Goal: Use online tool/utility: Use online tool/utility

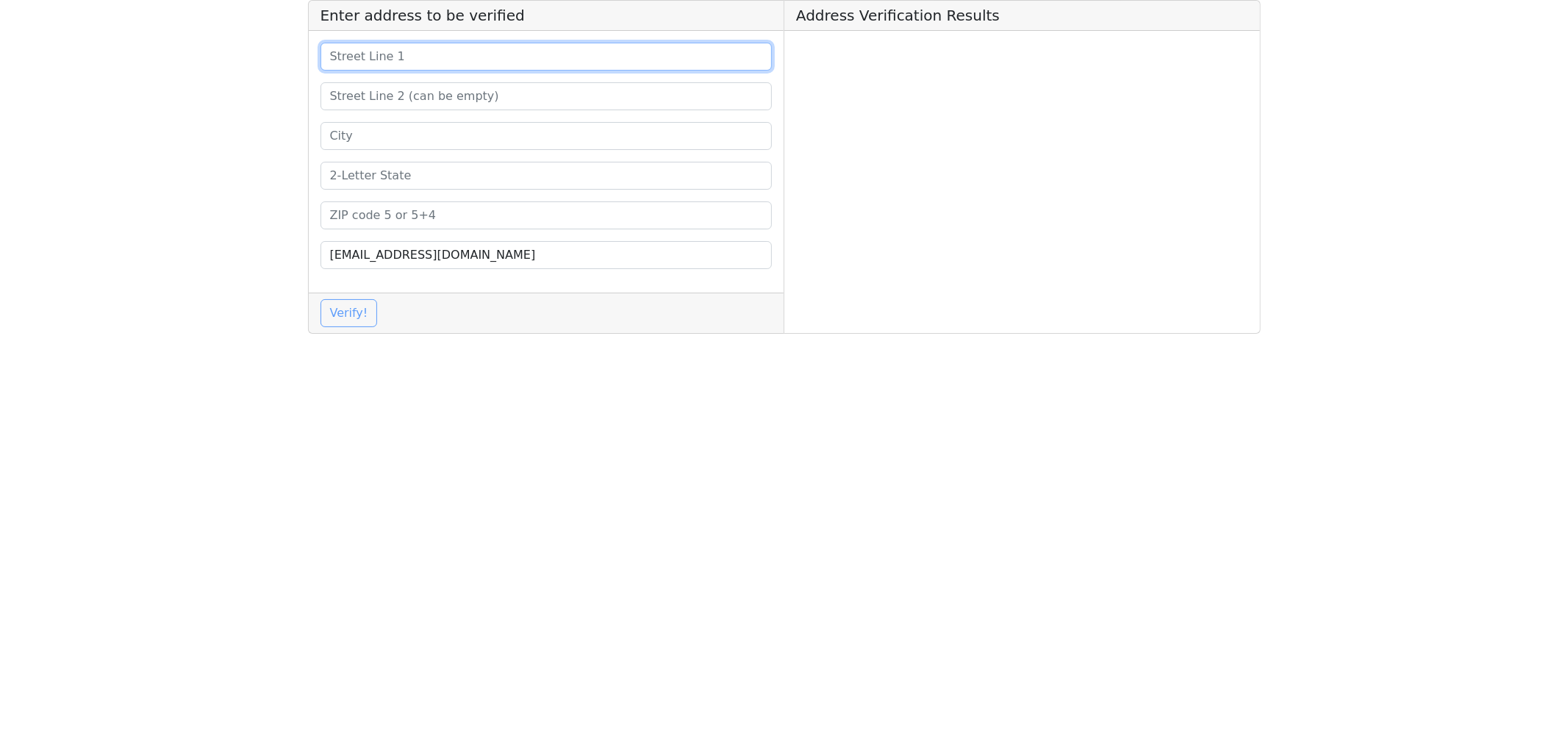
drag, startPoint x: 0, startPoint y: 0, endPoint x: 372, endPoint y: 61, distance: 377.0
click at [372, 61] on input at bounding box center [547, 56] width 452 height 28
paste input "[STREET_ADDRESS]"
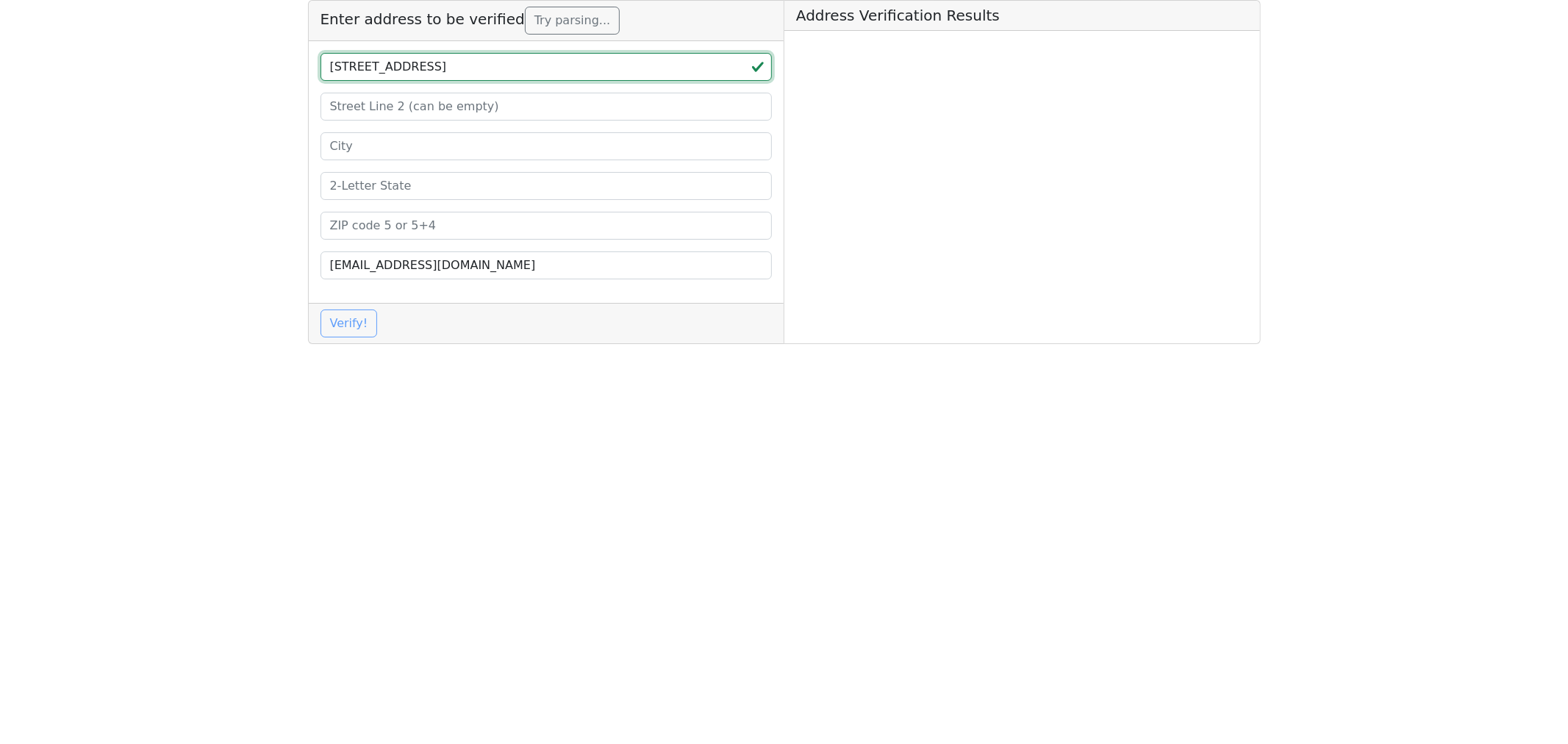
type input "[STREET_ADDRESS]"
click at [367, 145] on input at bounding box center [547, 145] width 452 height 28
paste input "[GEOGRAPHIC_DATA]"
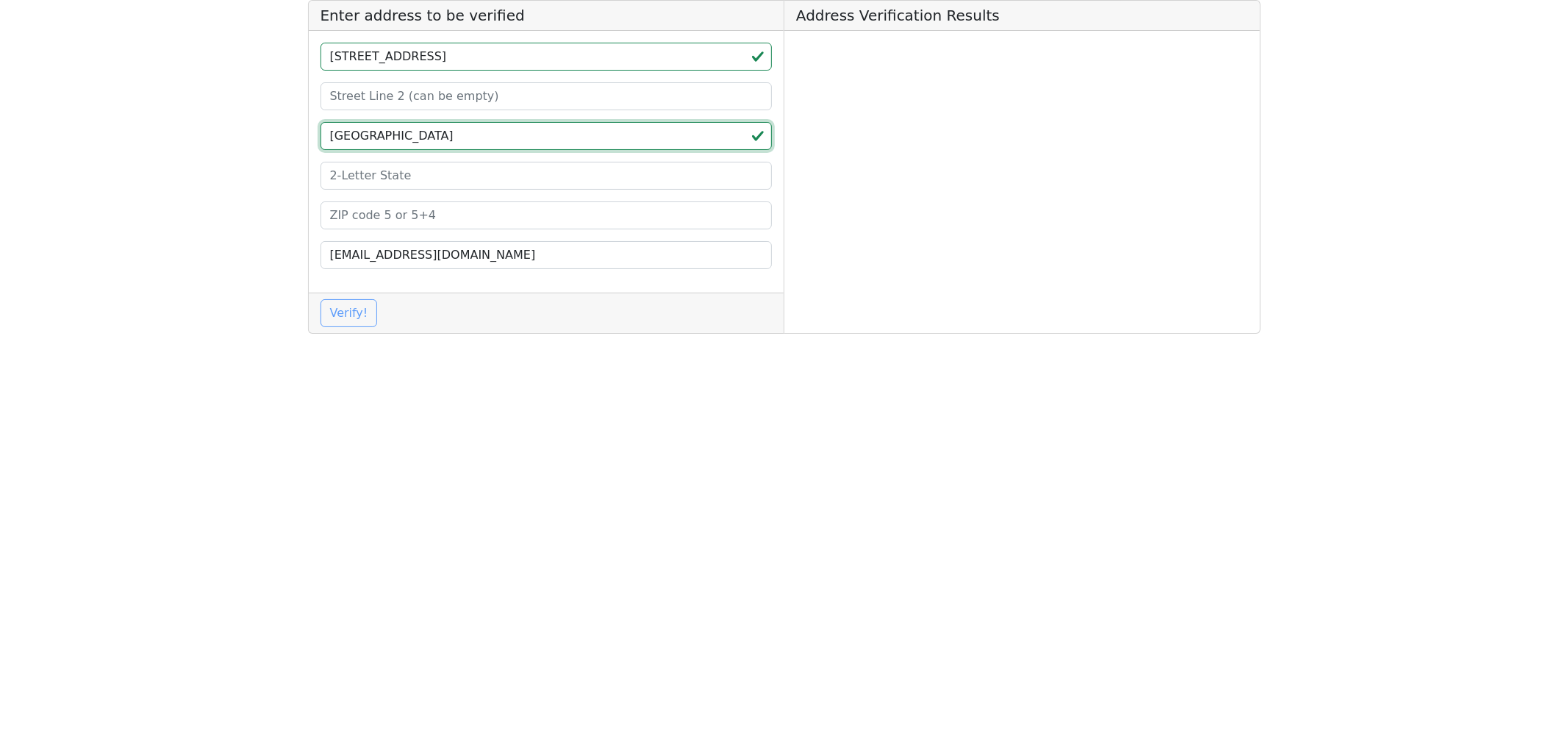
type input "[GEOGRAPHIC_DATA]"
click at [357, 211] on input at bounding box center [547, 214] width 452 height 28
paste input "30342"
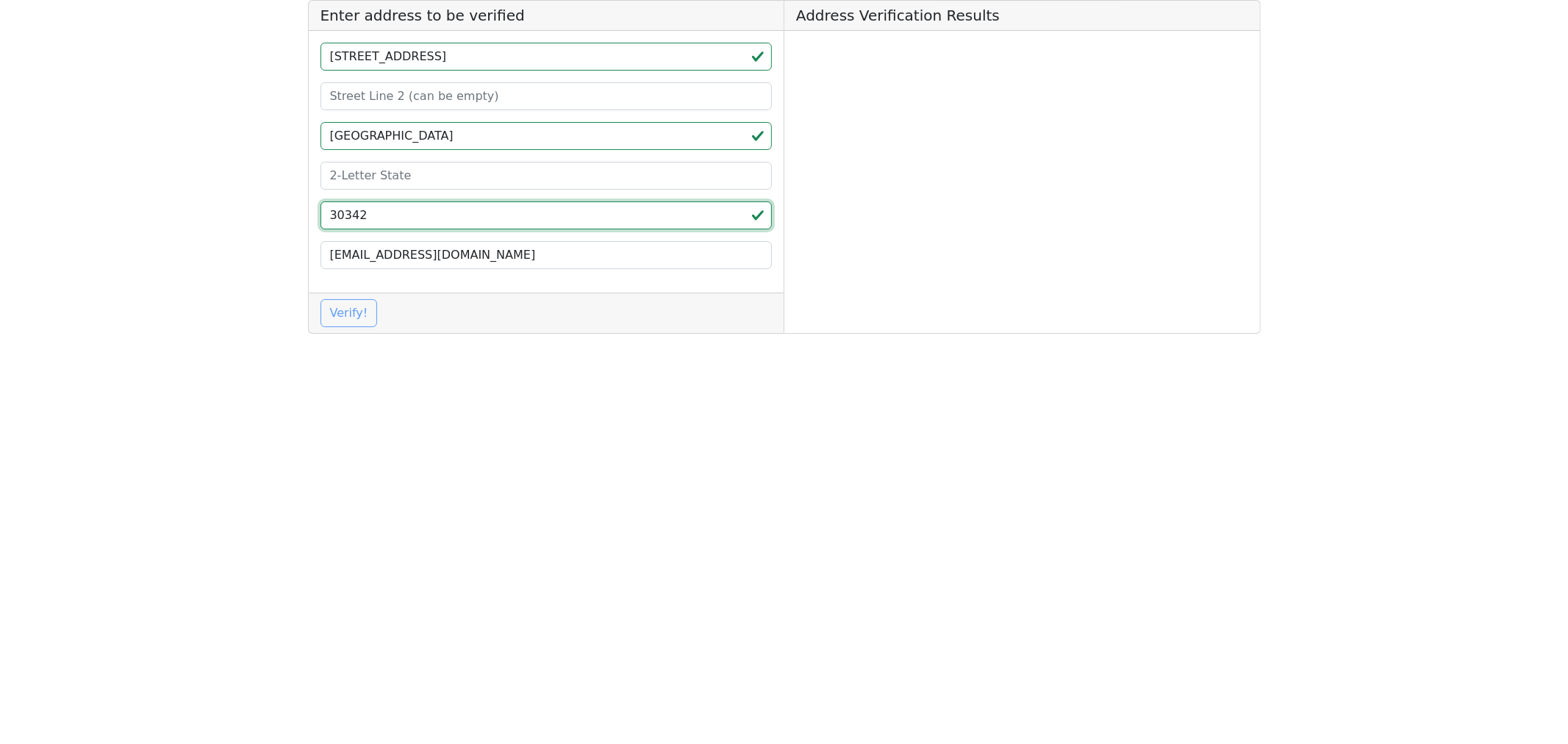
type input "30342"
click at [362, 175] on input at bounding box center [547, 175] width 452 height 28
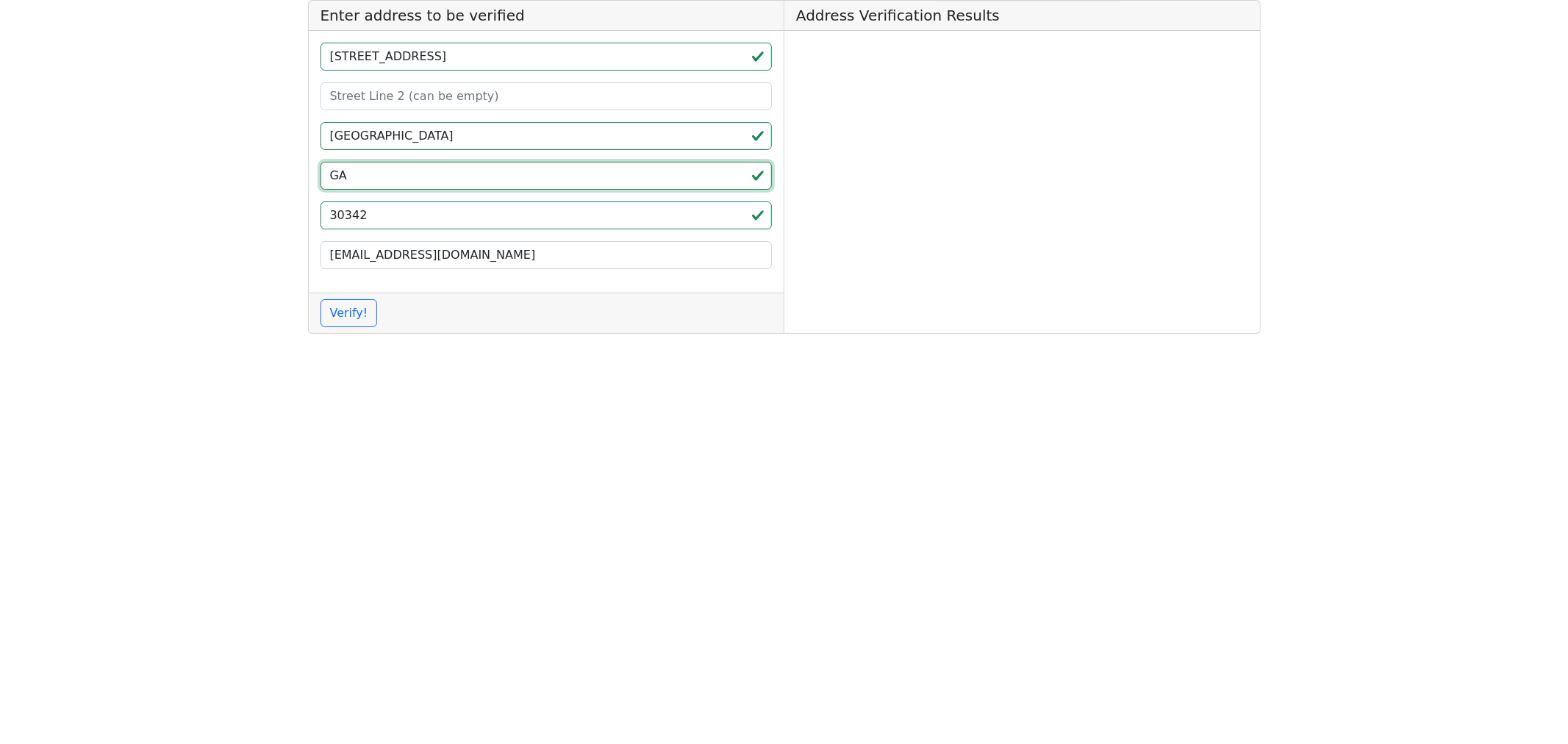
type input "GA"
click at [404, 217] on input "30342" at bounding box center [547, 214] width 452 height 28
click at [328, 217] on input "30342" at bounding box center [547, 214] width 452 height 28
click at [347, 318] on button "Verify!" at bounding box center [349, 312] width 57 height 28
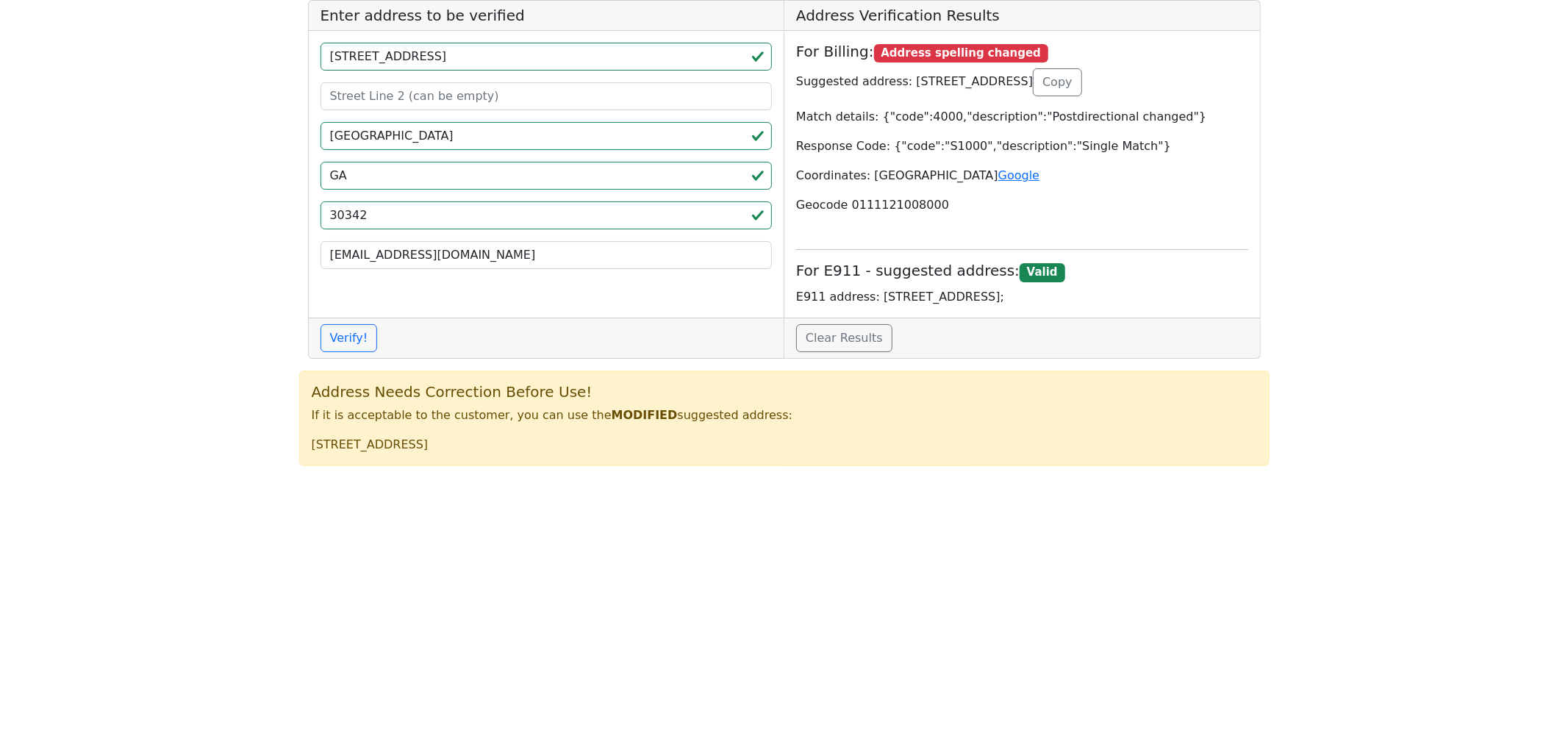
click at [738, 478] on html "Enter address to be verified [STREET_ADDRESS] [EMAIL_ADDRESS][DOMAIN_NAME] Veri…" at bounding box center [784, 239] width 1568 height 478
click at [802, 478] on html "Enter address to be verified [STREET_ADDRESS] [EMAIL_ADDRESS][DOMAIN_NAME] Veri…" at bounding box center [784, 239] width 1568 height 478
click at [997, 478] on html "Enter address to be verified [STREET_ADDRESS] [EMAIL_ADDRESS][DOMAIN_NAME] Veri…" at bounding box center [784, 239] width 1568 height 478
drag, startPoint x: 983, startPoint y: 295, endPoint x: 870, endPoint y: 297, distance: 113.0
click at [870, 297] on p "E911 address: [STREET_ADDRESS];" at bounding box center [1022, 297] width 452 height 18
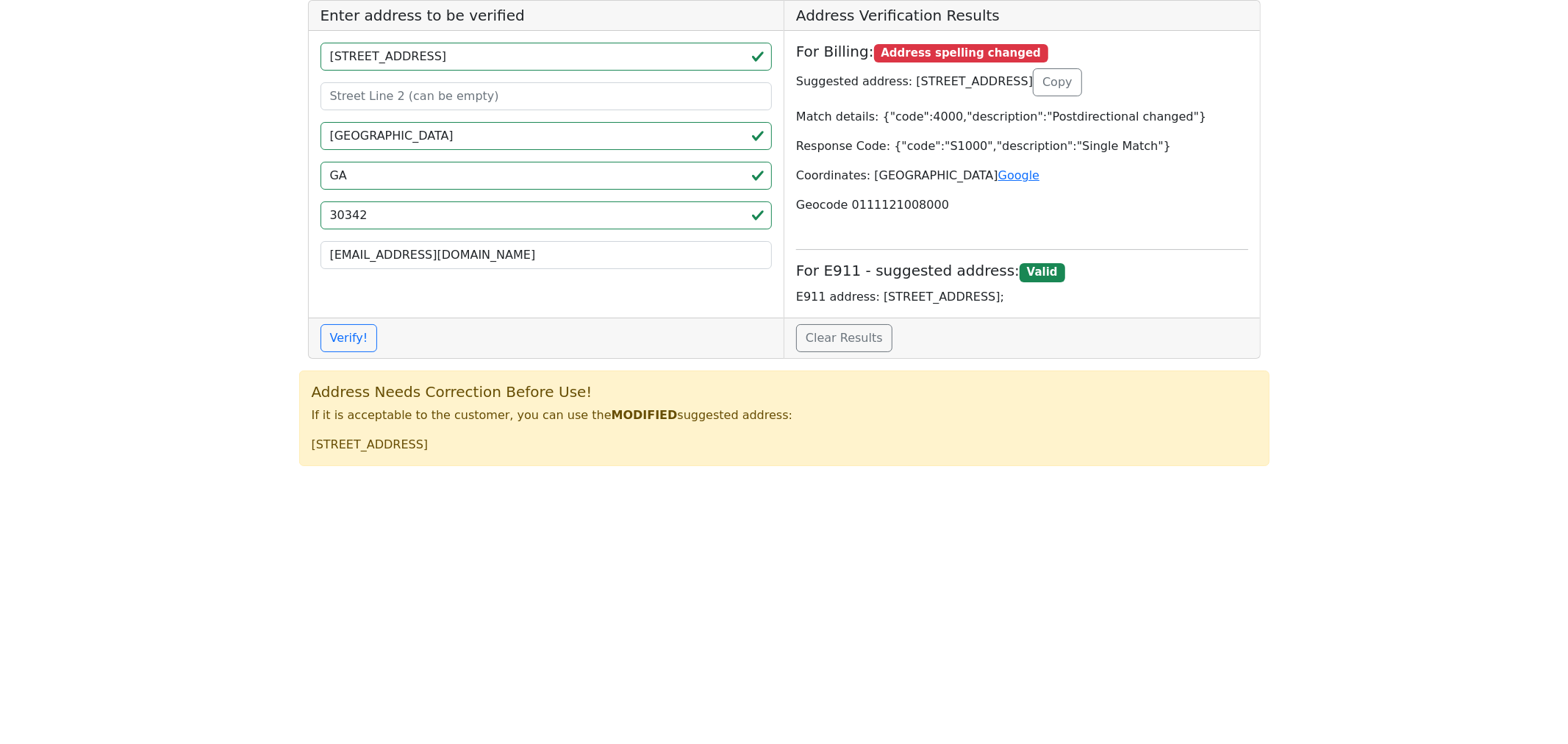
copy p "[STREET_ADDRESS]"
click at [670, 478] on html "Enter address to be verified [STREET_ADDRESS] [EMAIL_ADDRESS][DOMAIN_NAME] Veri…" at bounding box center [784, 239] width 1568 height 478
drag, startPoint x: 828, startPoint y: 527, endPoint x: 867, endPoint y: 525, distance: 39.1
click at [829, 478] on html "Enter address to be verified [STREET_ADDRESS] [EMAIL_ADDRESS][DOMAIN_NAME] Veri…" at bounding box center [784, 239] width 1568 height 478
click at [867, 478] on html "Enter address to be verified [STREET_ADDRESS] [EMAIL_ADDRESS][DOMAIN_NAME] Veri…" at bounding box center [784, 239] width 1568 height 478
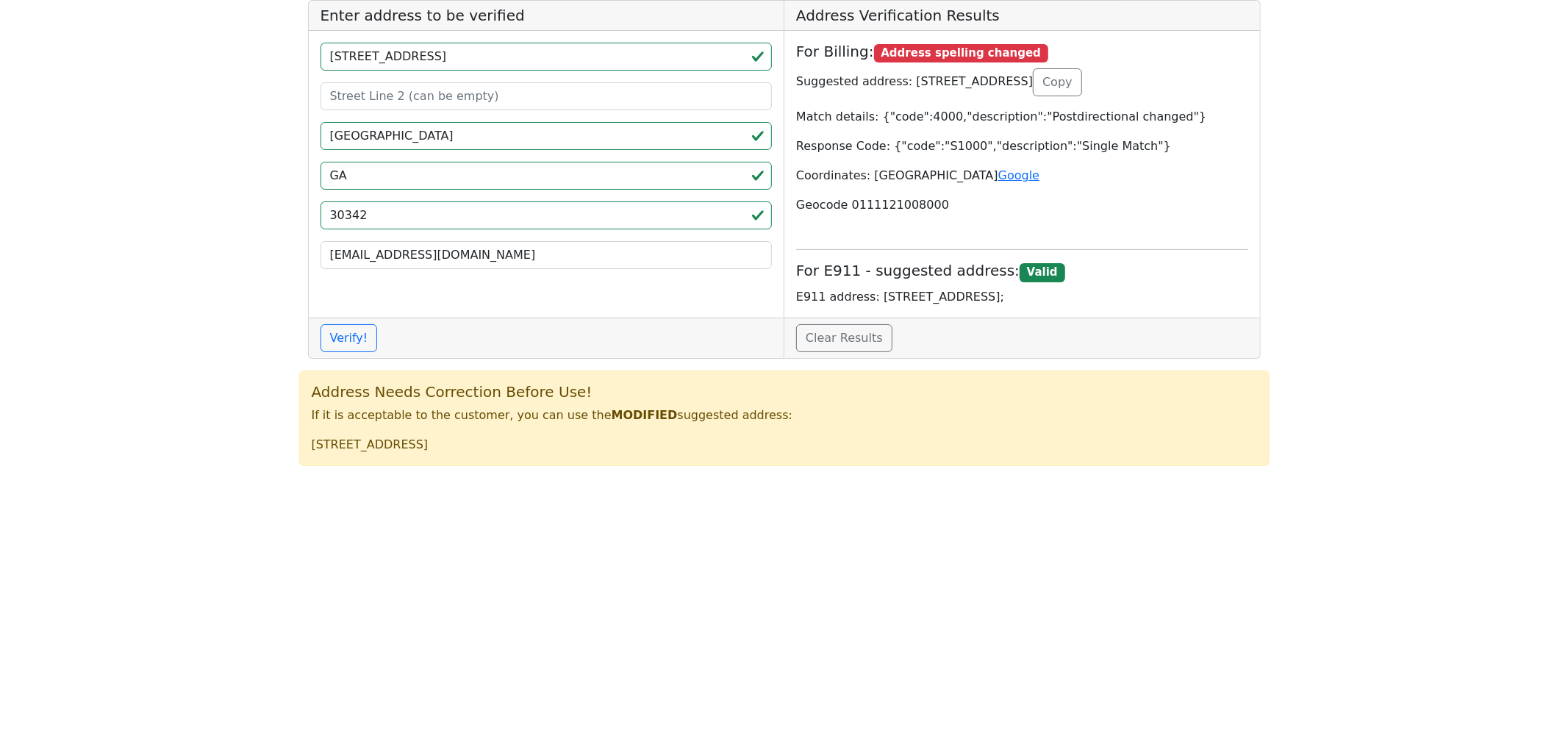
click at [386, 478] on html "Enter address to be verified [STREET_ADDRESS] [EMAIL_ADDRESS][DOMAIN_NAME] Veri…" at bounding box center [784, 239] width 1568 height 478
drag, startPoint x: 553, startPoint y: 444, endPoint x: 302, endPoint y: 454, distance: 251.2
click at [302, 454] on div "Address Needs Correction Before Use! If it is acceptable to the customer, you c…" at bounding box center [784, 418] width 971 height 96
copy p "[STREET_ADDRESS]"
click at [662, 478] on html "Enter address to be verified [STREET_ADDRESS] [EMAIL_ADDRESS][DOMAIN_NAME] Veri…" at bounding box center [784, 239] width 1568 height 478
